Goal: Task Accomplishment & Management: Use online tool/utility

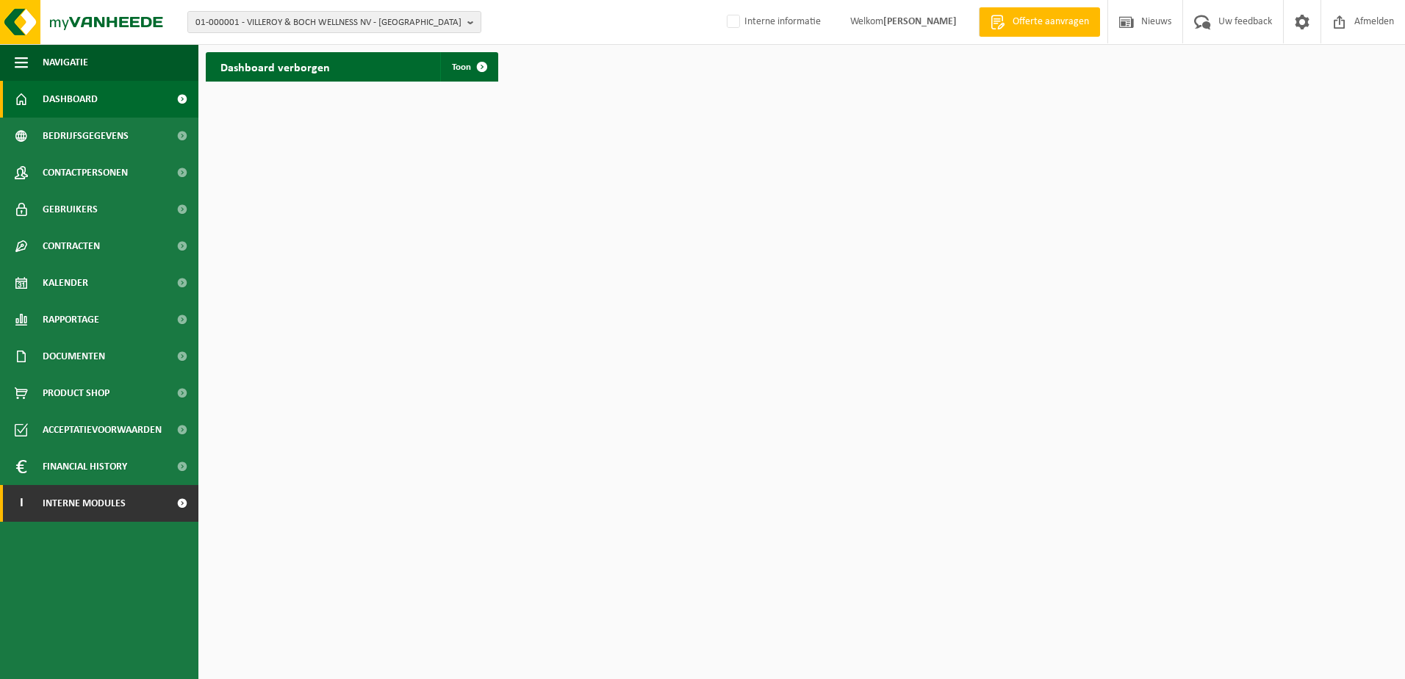
click at [65, 512] on span "Interne modules" at bounding box center [84, 503] width 83 height 37
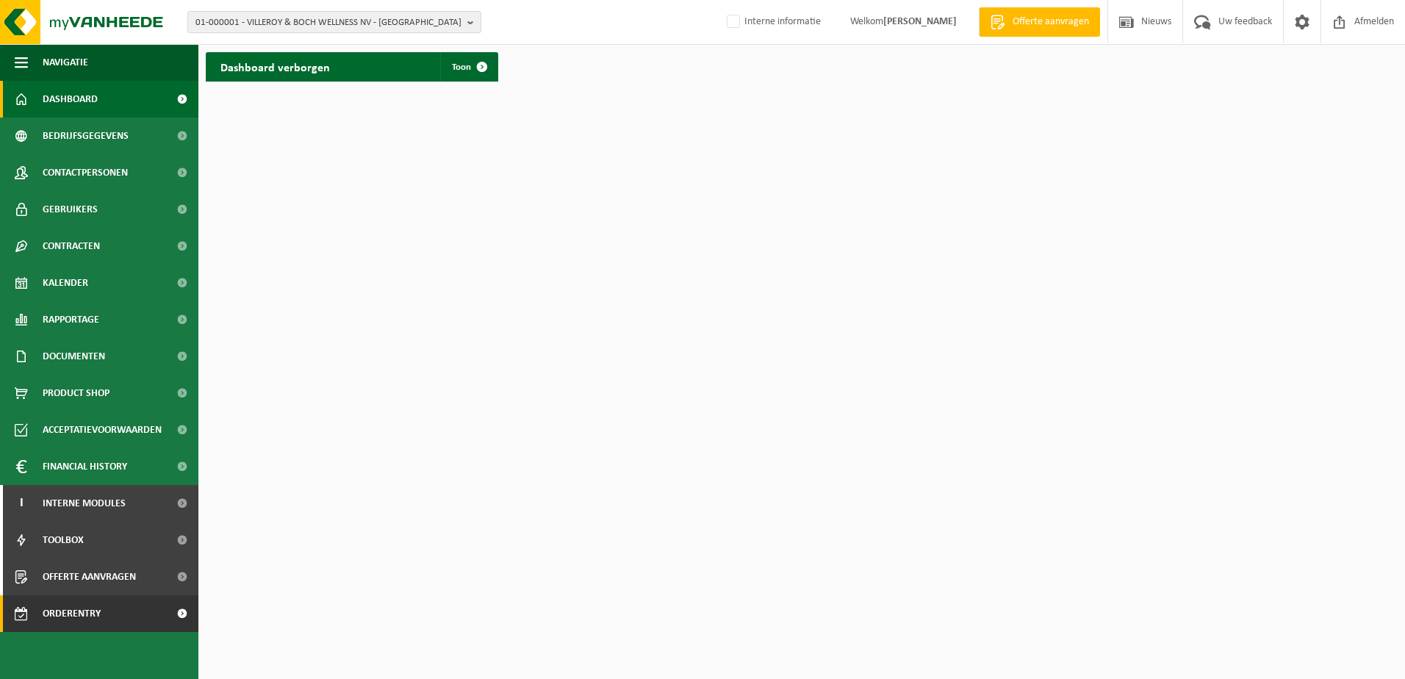
drag, startPoint x: 89, startPoint y: 614, endPoint x: 134, endPoint y: 602, distance: 46.5
click at [91, 614] on span "Orderentry Goedkeuring" at bounding box center [104, 613] width 123 height 37
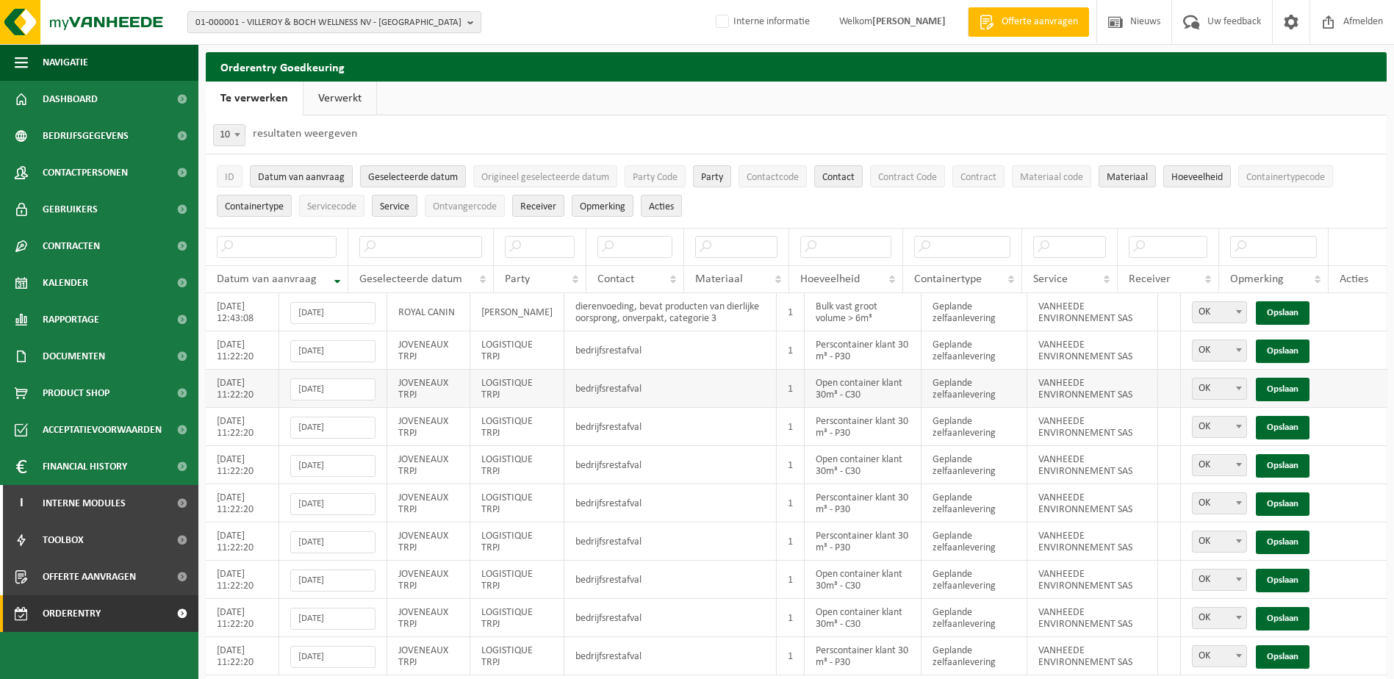
scroll to position [51, 0]
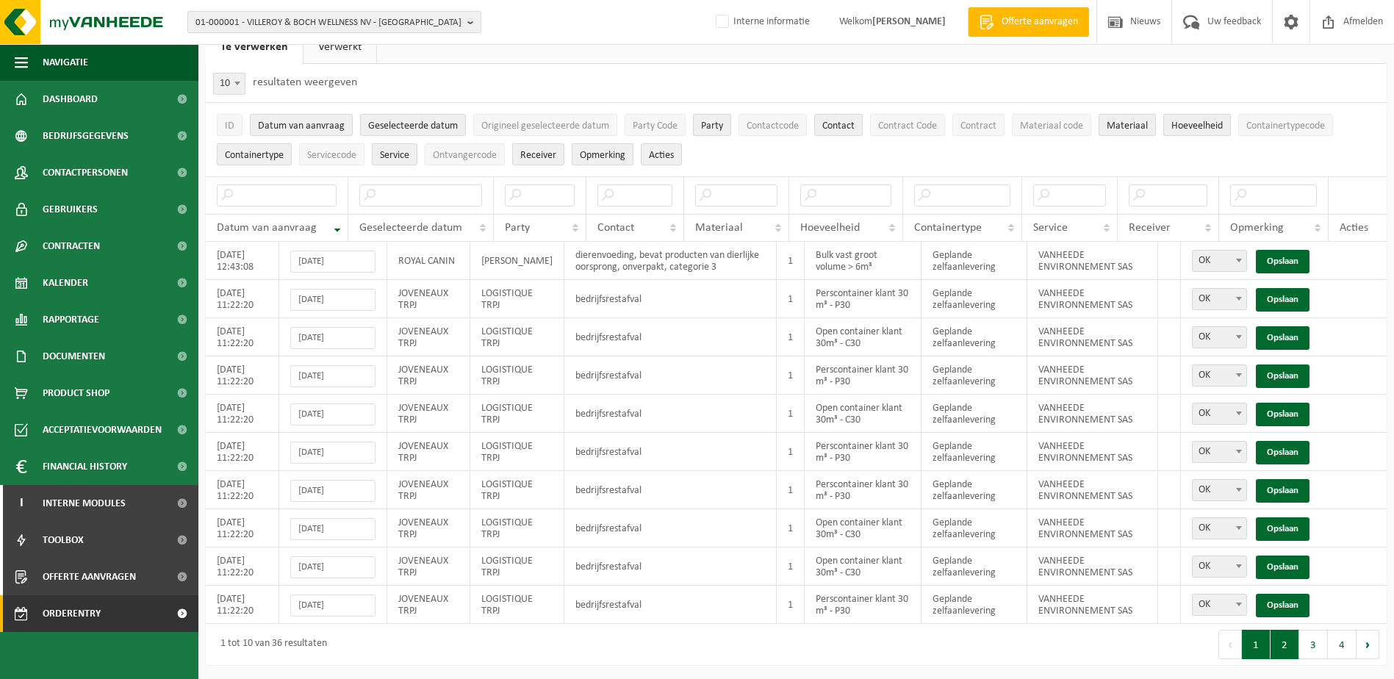
click at [1283, 645] on button "2" at bounding box center [1285, 644] width 29 height 29
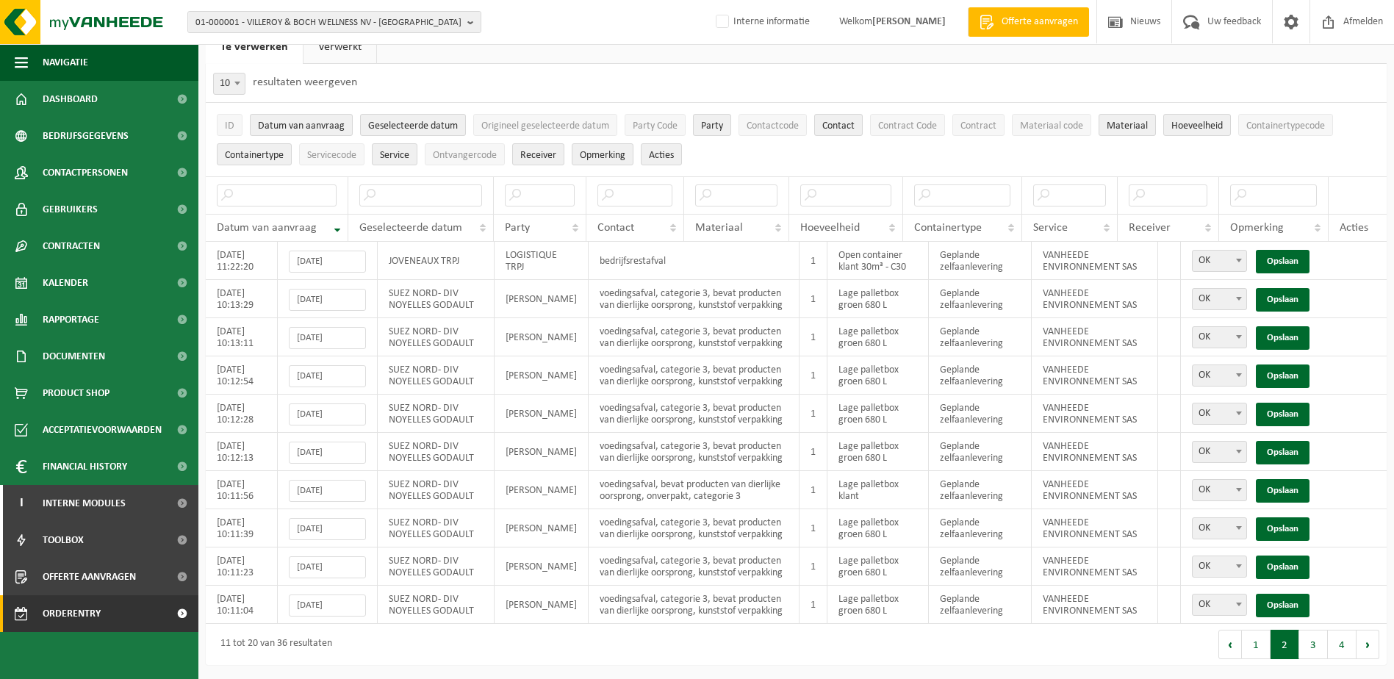
click at [1315, 644] on button "3" at bounding box center [1314, 644] width 29 height 29
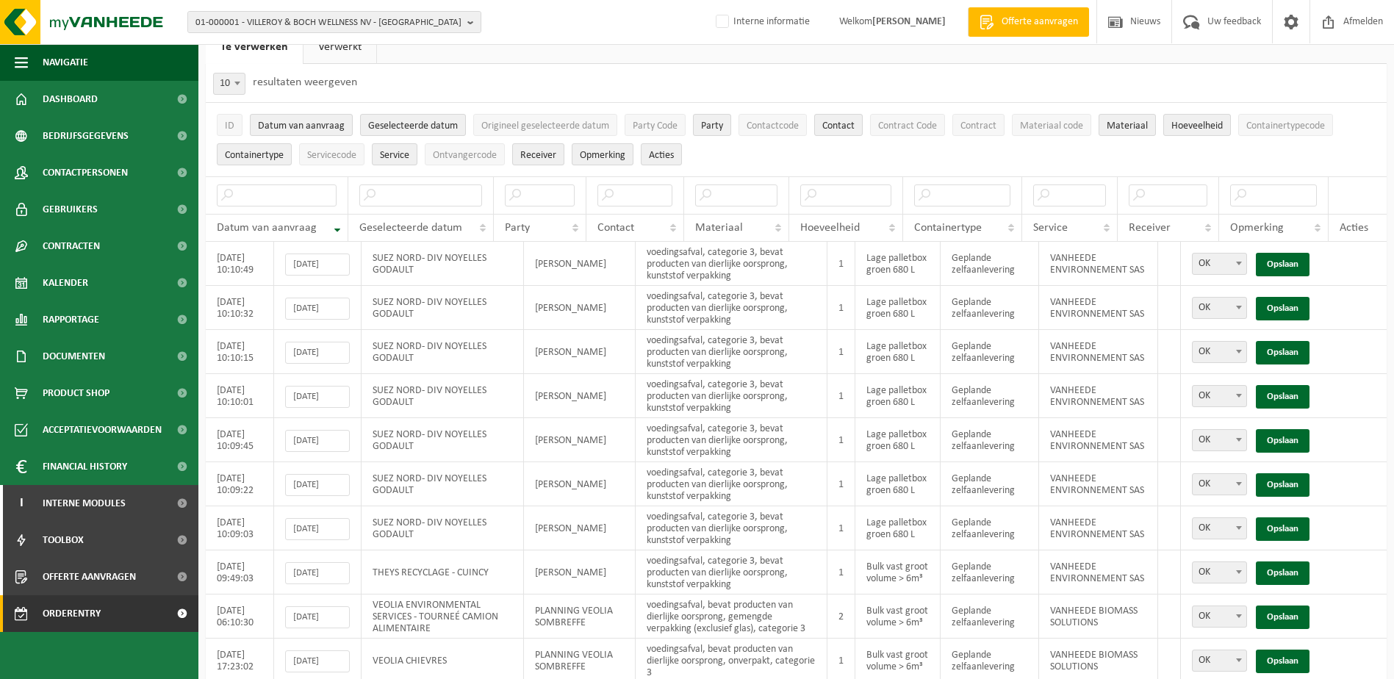
scroll to position [110, 0]
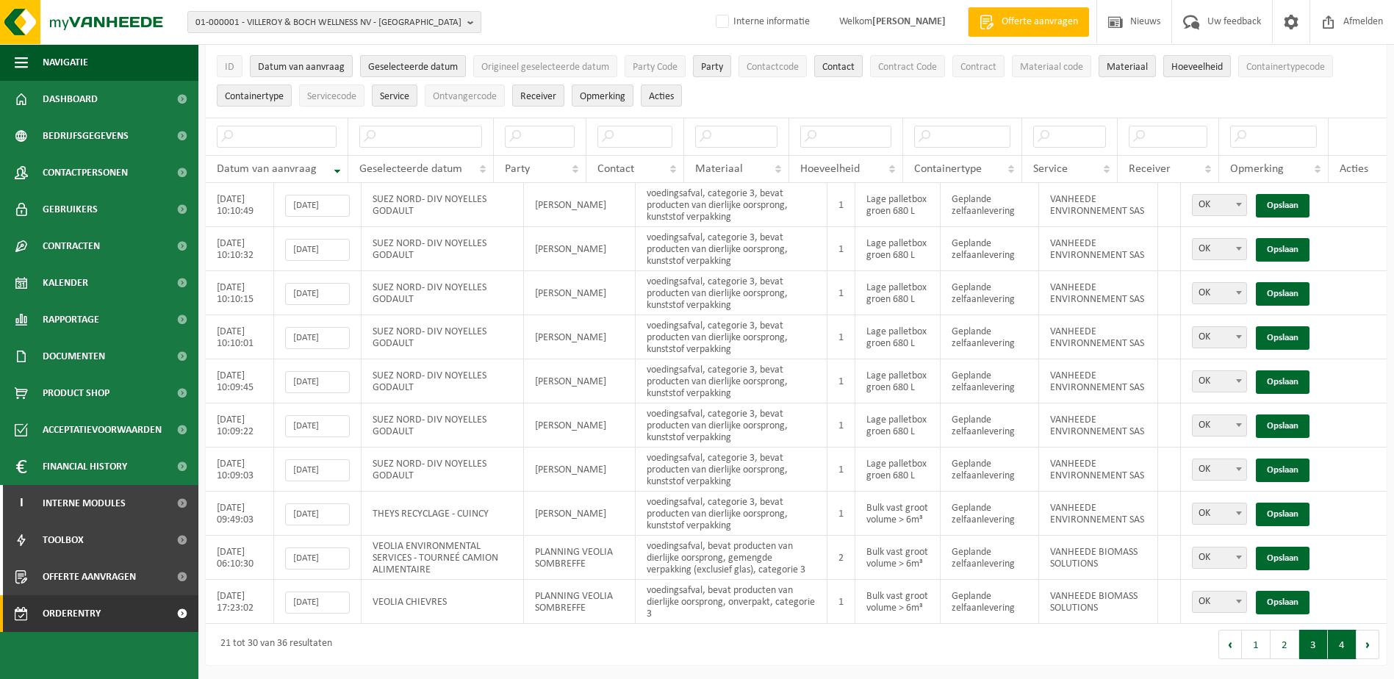
click at [1347, 650] on button "4" at bounding box center [1342, 644] width 29 height 29
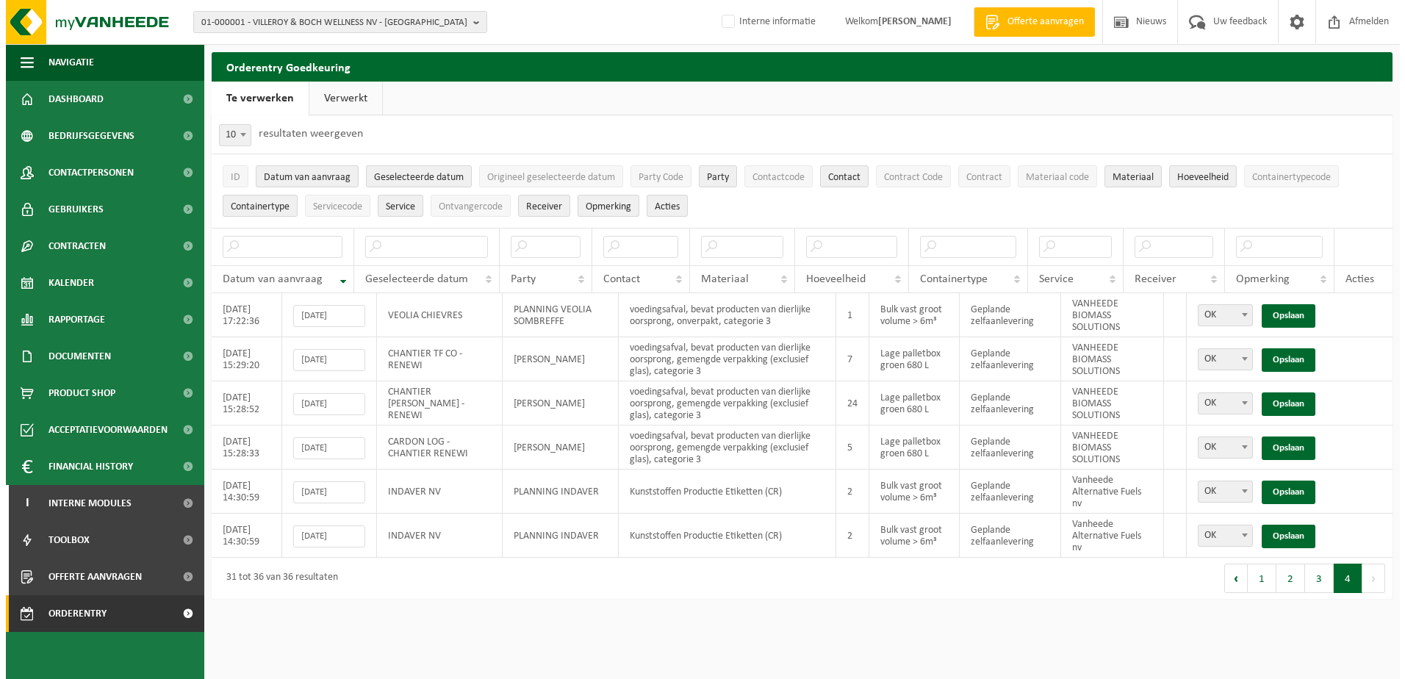
scroll to position [0, 0]
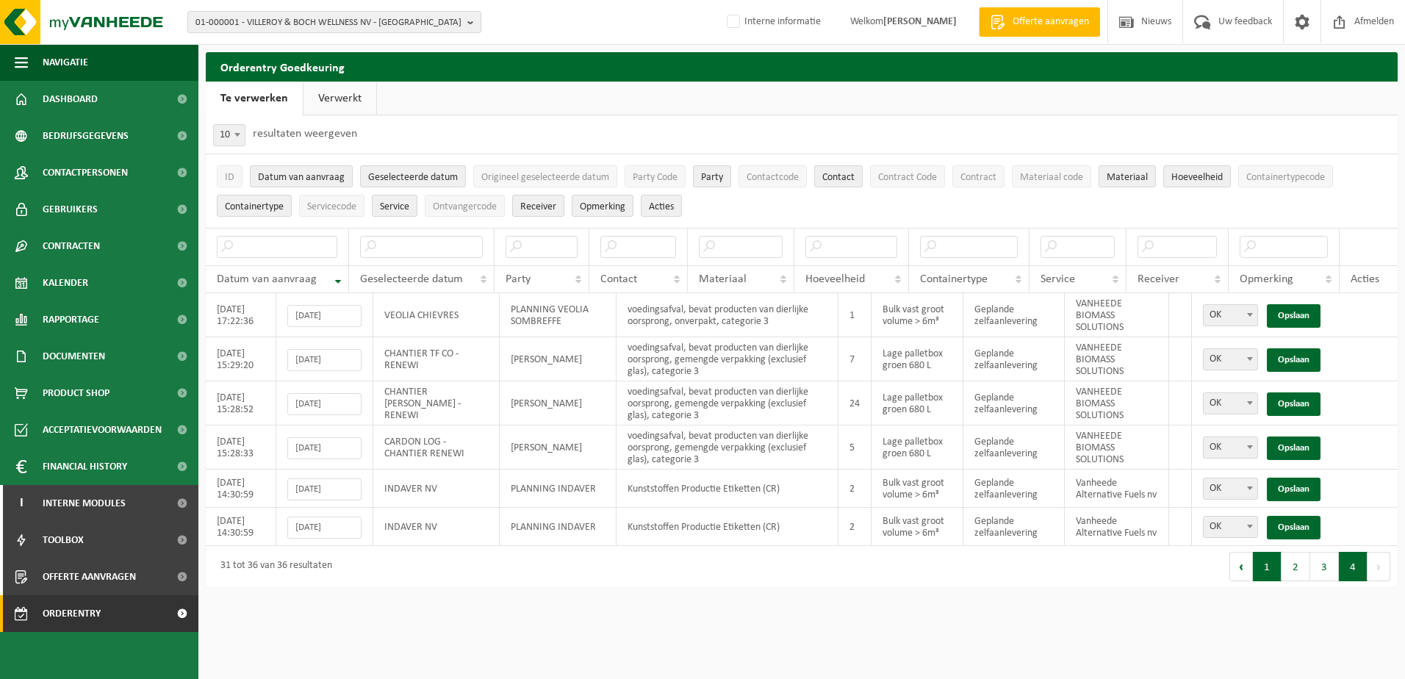
click at [1271, 573] on button "1" at bounding box center [1267, 566] width 29 height 29
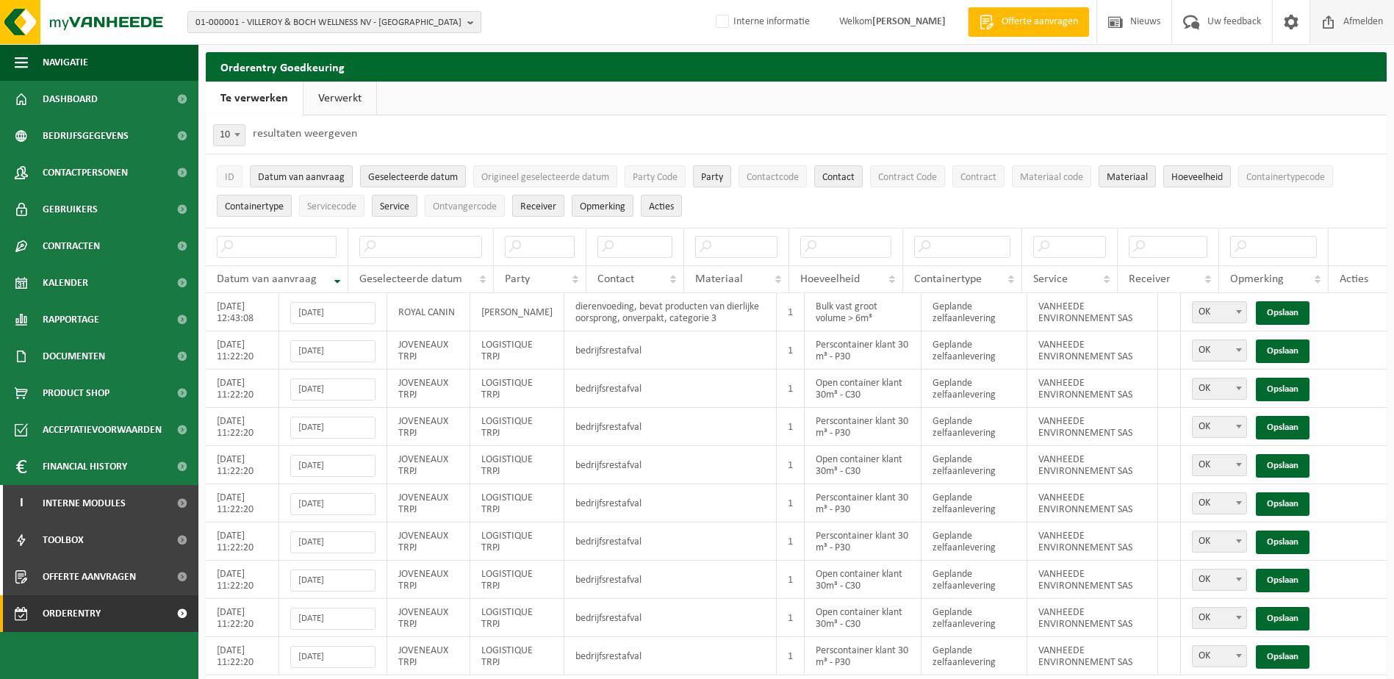
click at [1356, 18] on span "Afmelden" at bounding box center [1363, 21] width 47 height 43
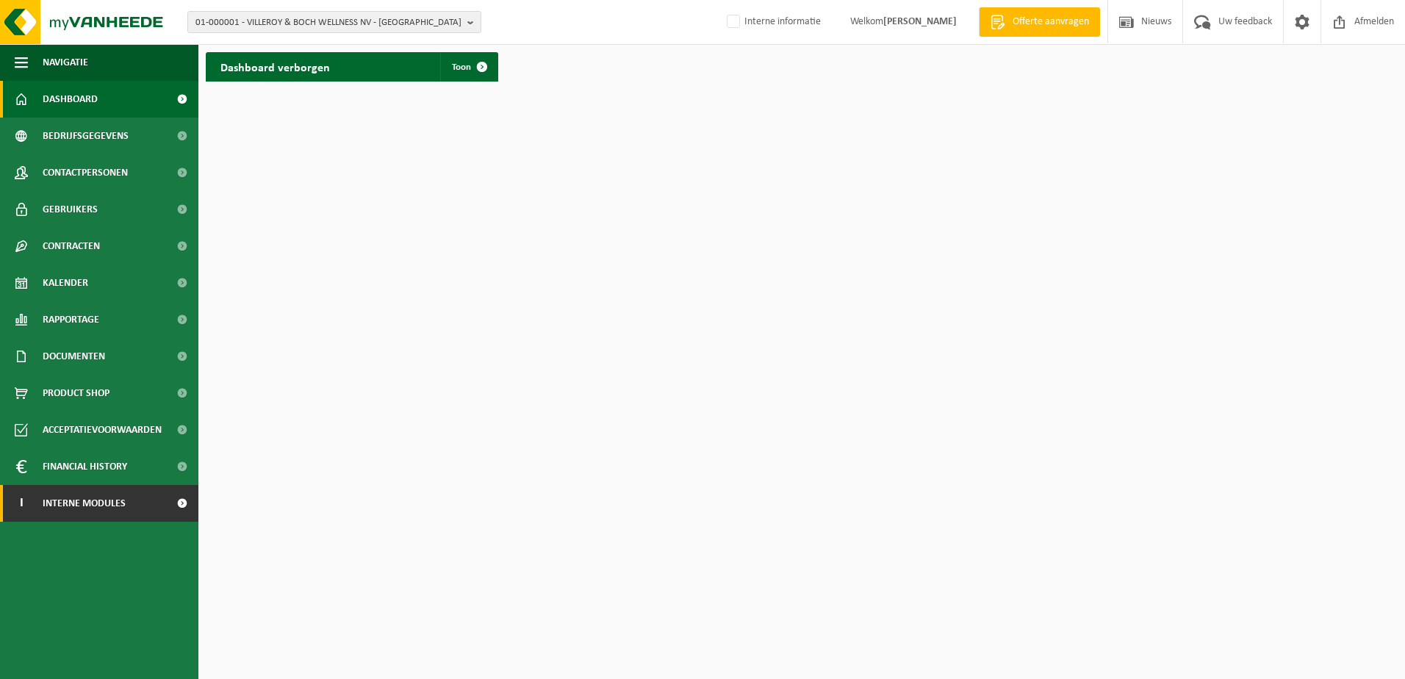
click at [76, 504] on span "Interne modules" at bounding box center [84, 503] width 83 height 37
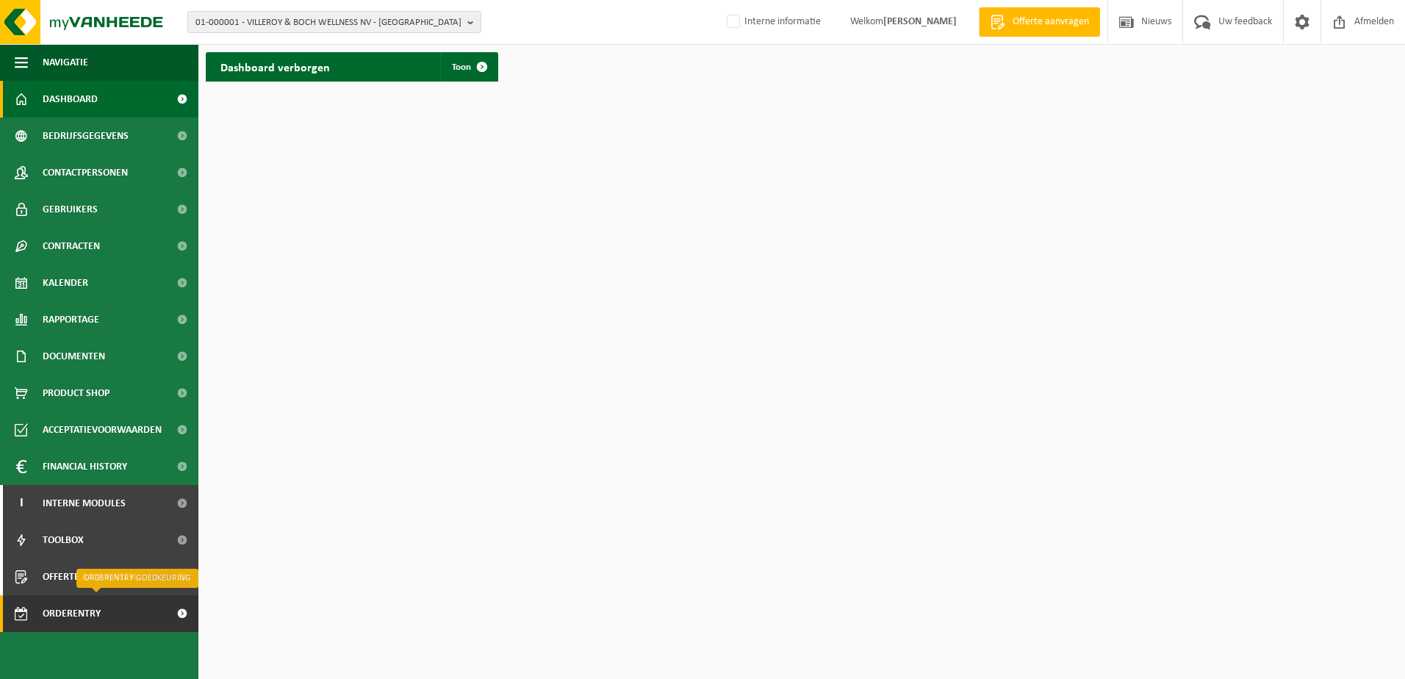
drag, startPoint x: 107, startPoint y: 615, endPoint x: 119, endPoint y: 612, distance: 12.1
click at [108, 615] on span "Orderentry Goedkeuring" at bounding box center [104, 613] width 123 height 37
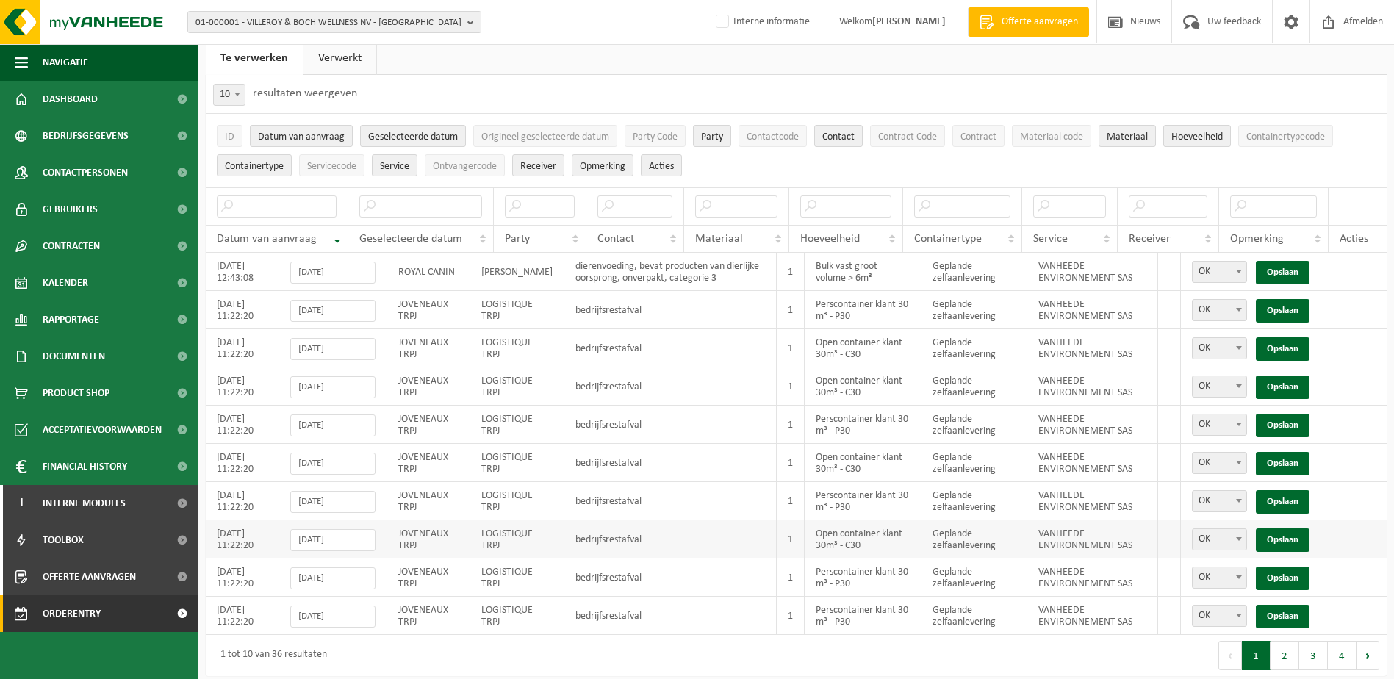
scroll to position [51, 0]
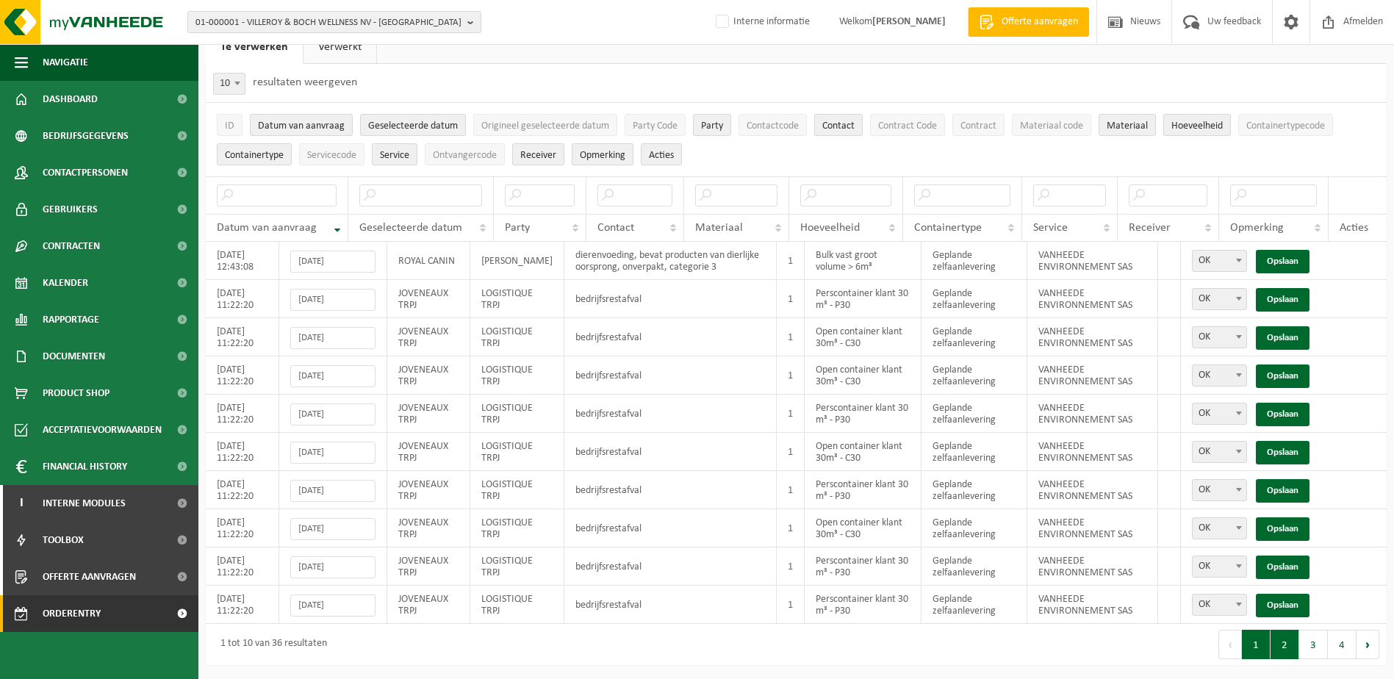
click at [1288, 646] on button "2" at bounding box center [1285, 644] width 29 height 29
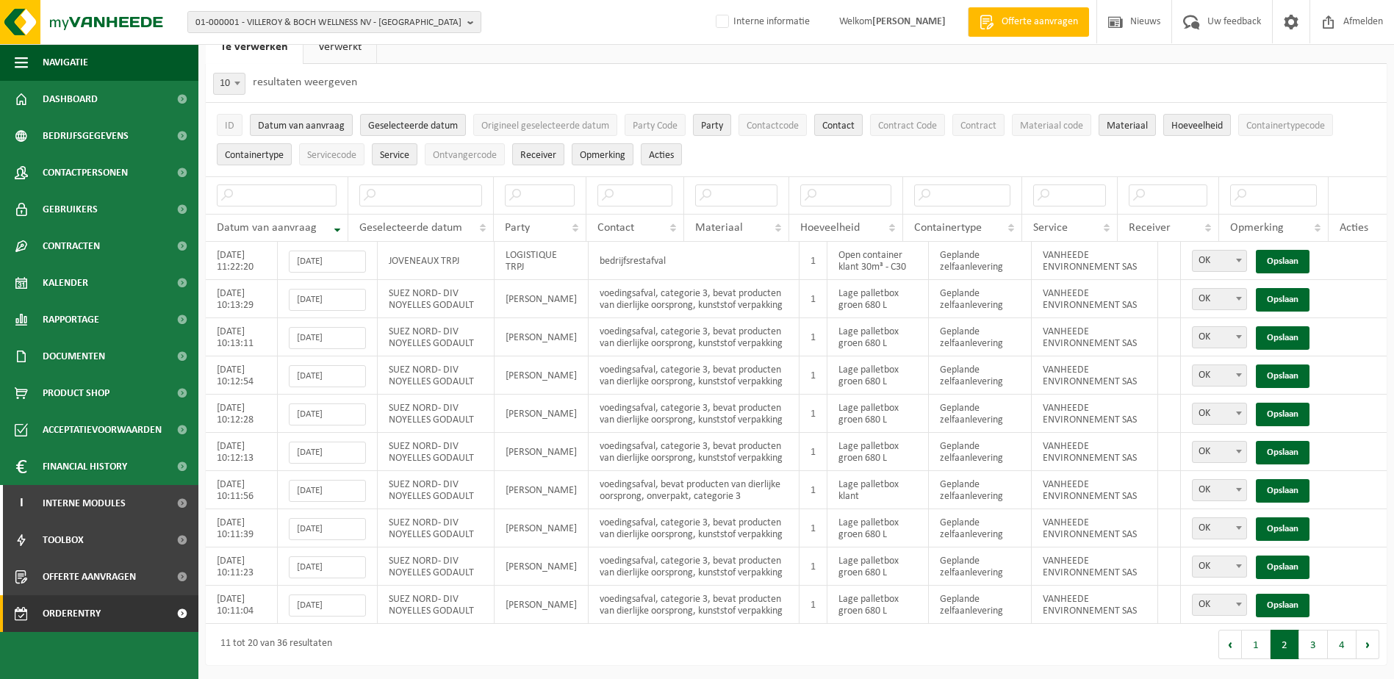
click at [1315, 650] on button "3" at bounding box center [1314, 644] width 29 height 29
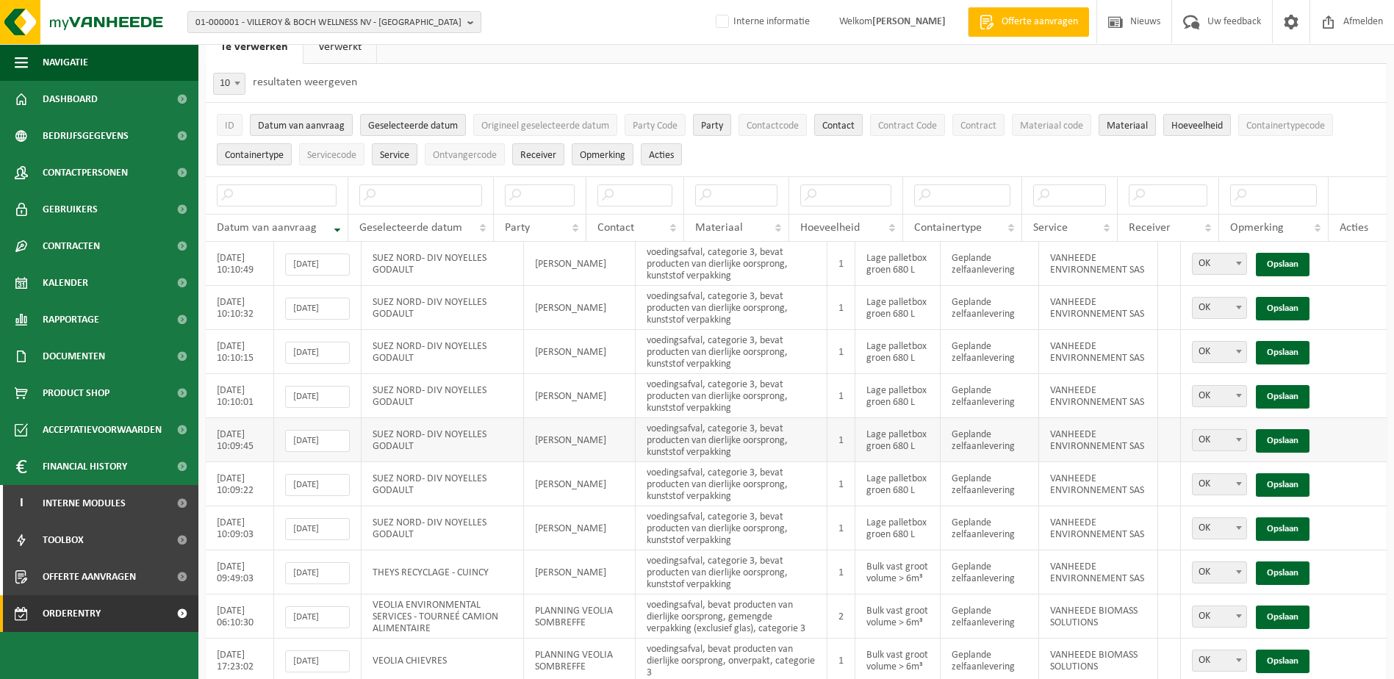
scroll to position [110, 0]
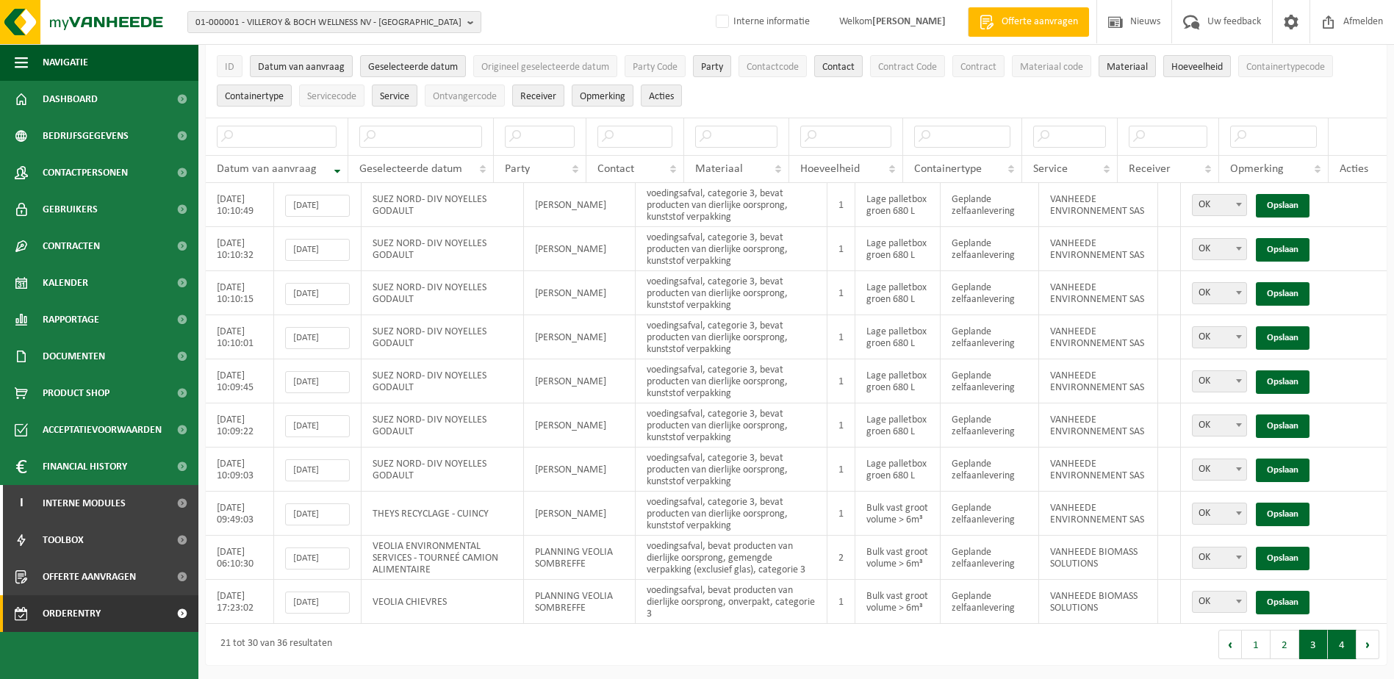
click at [1347, 645] on button "4" at bounding box center [1342, 644] width 29 height 29
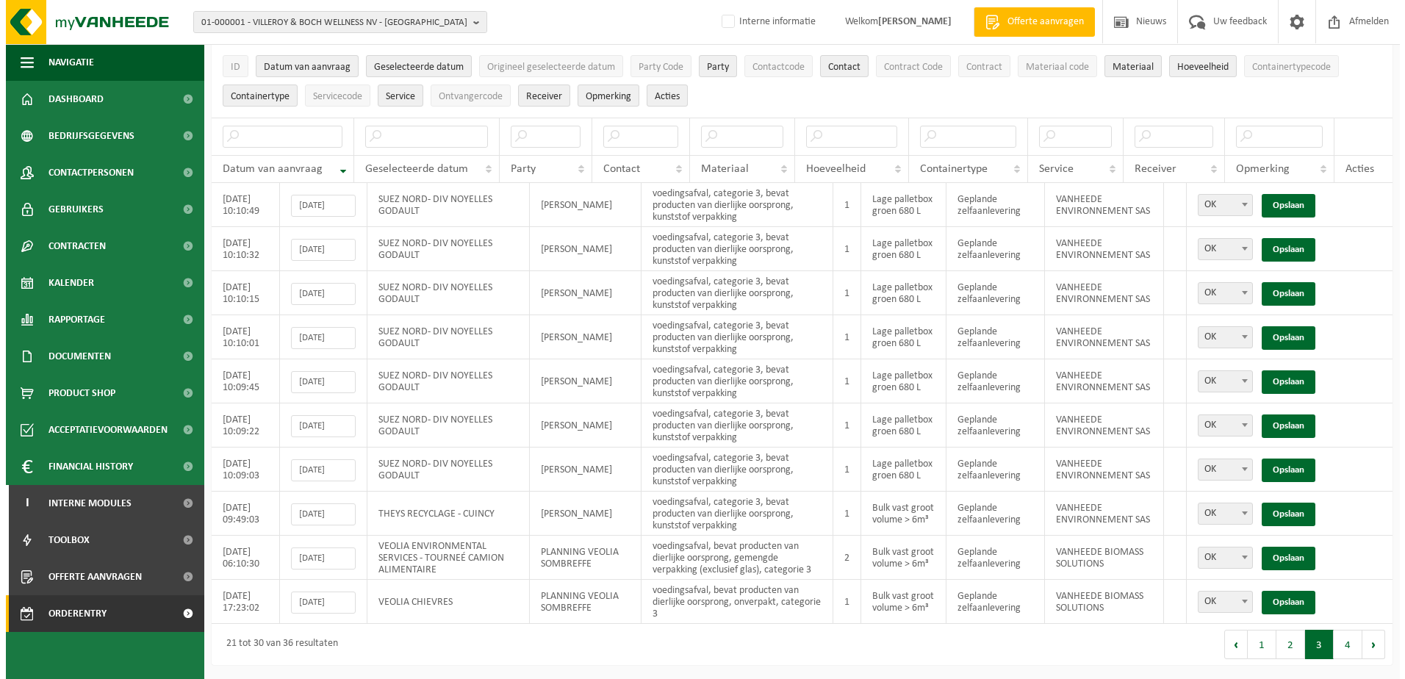
scroll to position [0, 0]
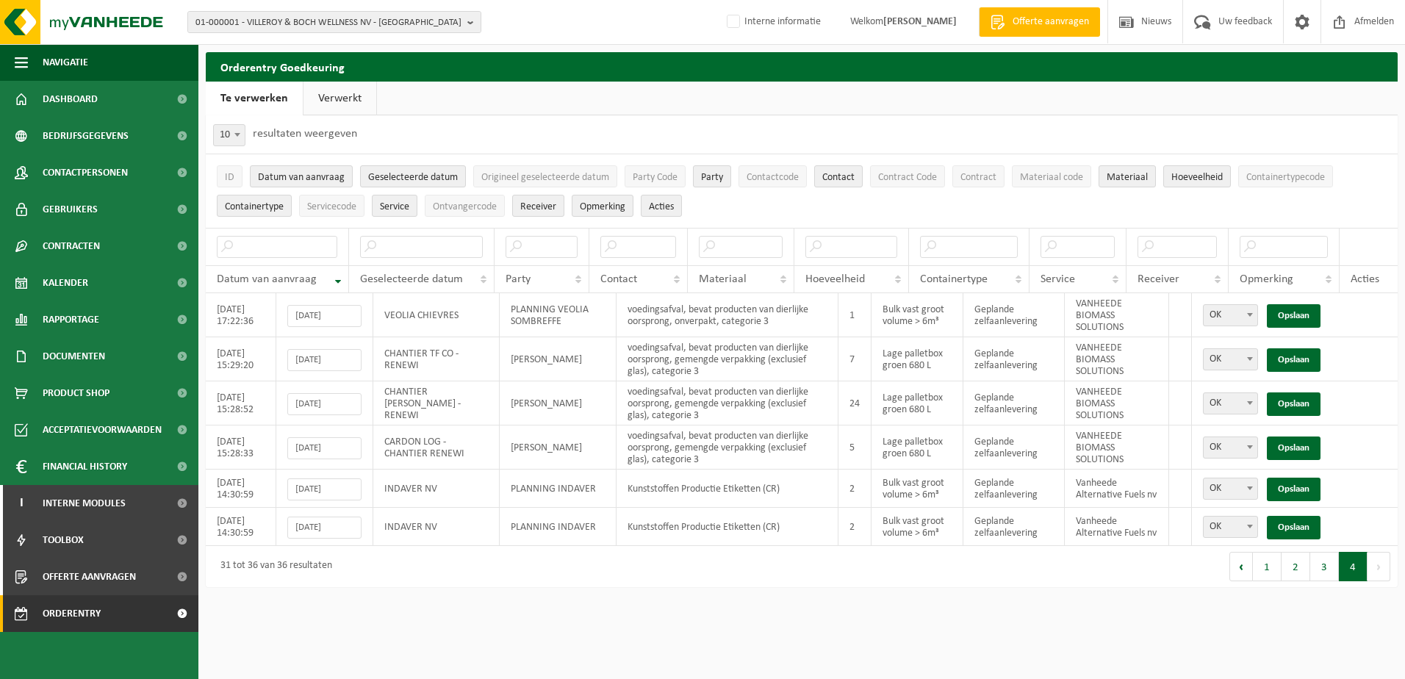
drag, startPoint x: 1374, startPoint y: 24, endPoint x: 1347, endPoint y: 80, distance: 61.8
click at [1374, 24] on span "Afmelden" at bounding box center [1374, 21] width 47 height 43
